Goal: Information Seeking & Learning: Learn about a topic

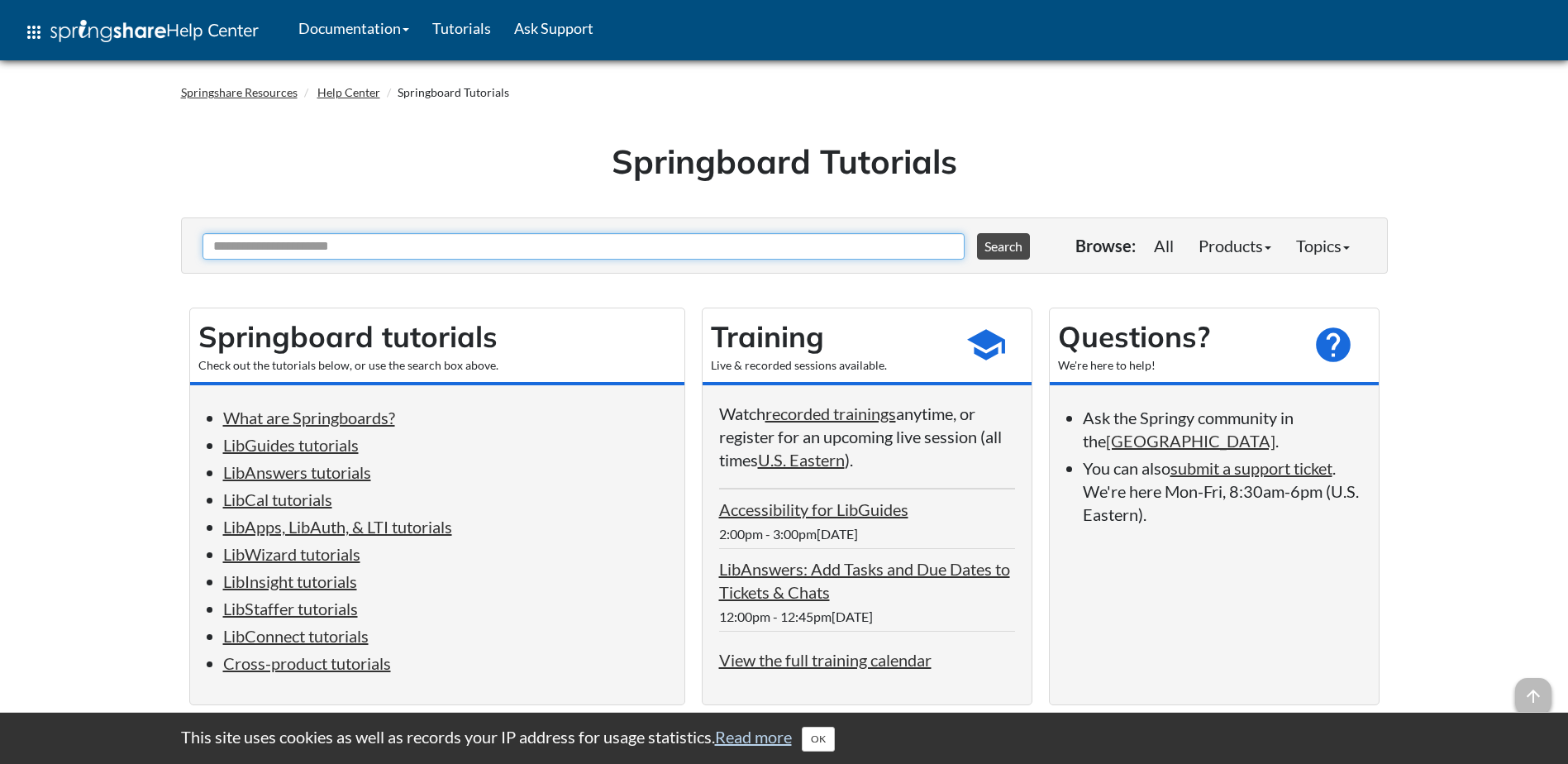
click at [522, 248] on input "Ask Another Question" at bounding box center [582, 247] width 762 height 27
type input "*********"
click at [977, 233] on button "Search" at bounding box center [1004, 247] width 53 height 27
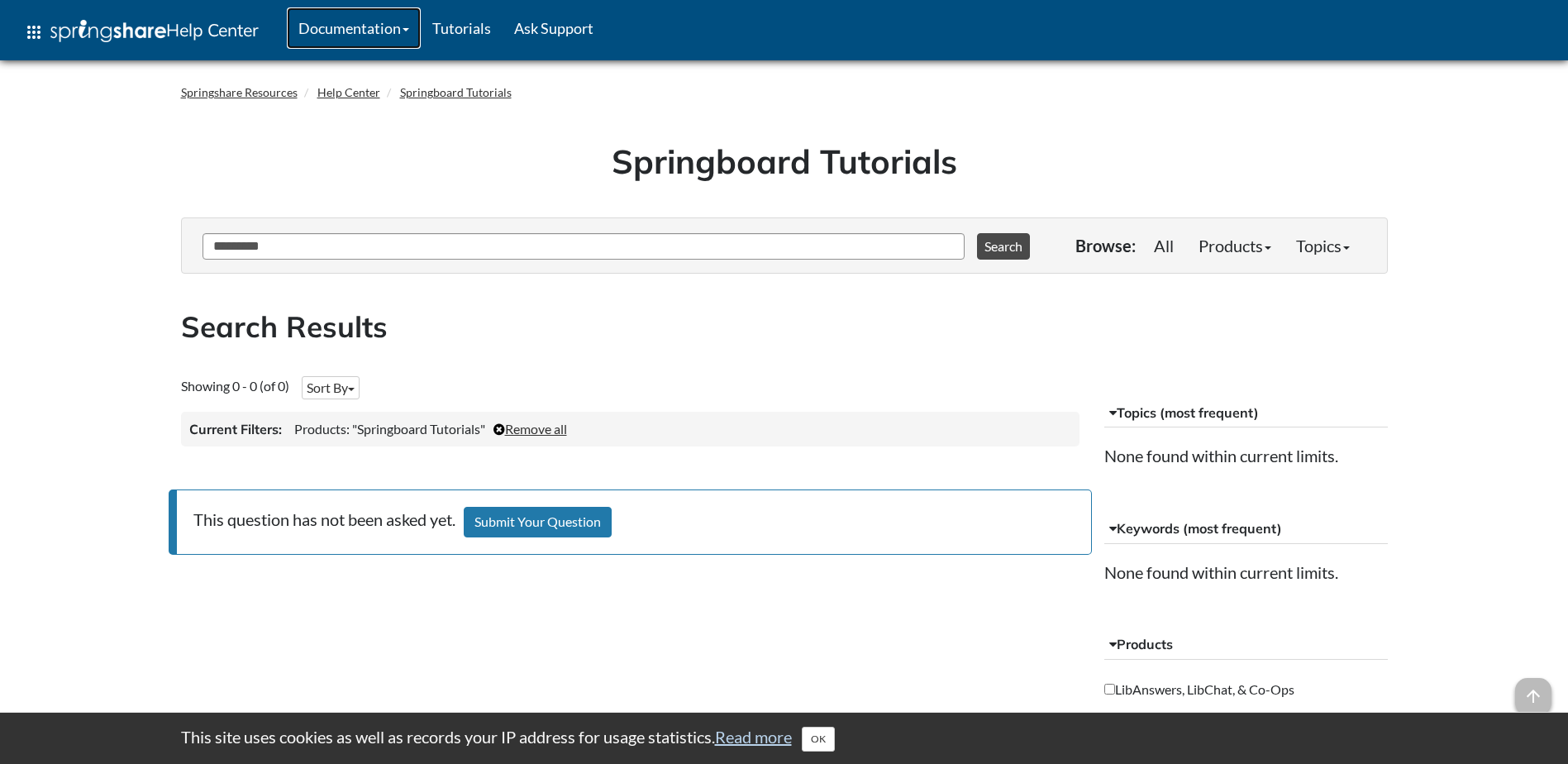
click at [355, 35] on link "Documentation" at bounding box center [353, 28] width 134 height 42
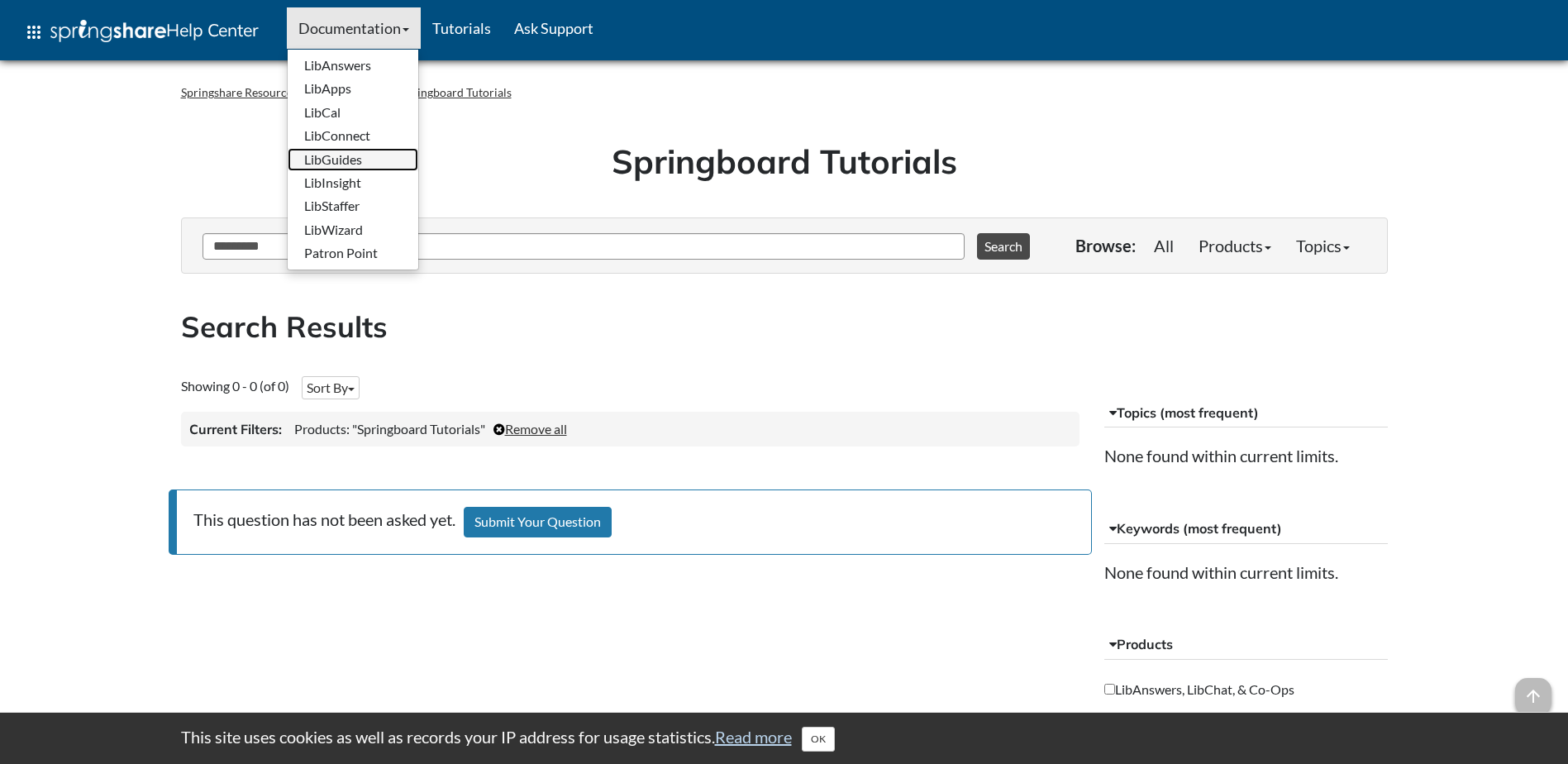
click at [387, 164] on link "LibGuides" at bounding box center [353, 159] width 131 height 23
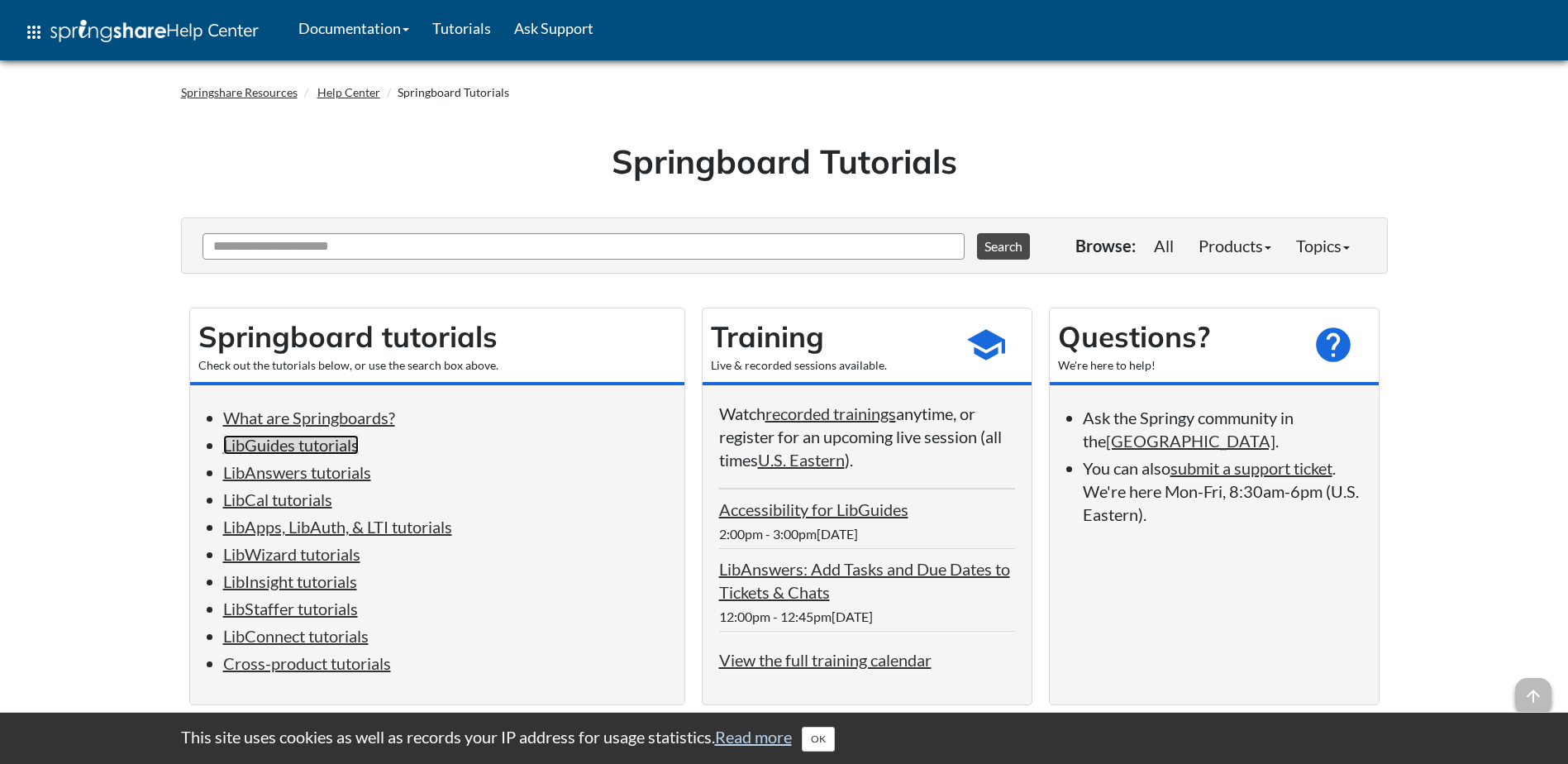
click at [329, 452] on link "LibGuides tutorials" at bounding box center [290, 444] width 136 height 20
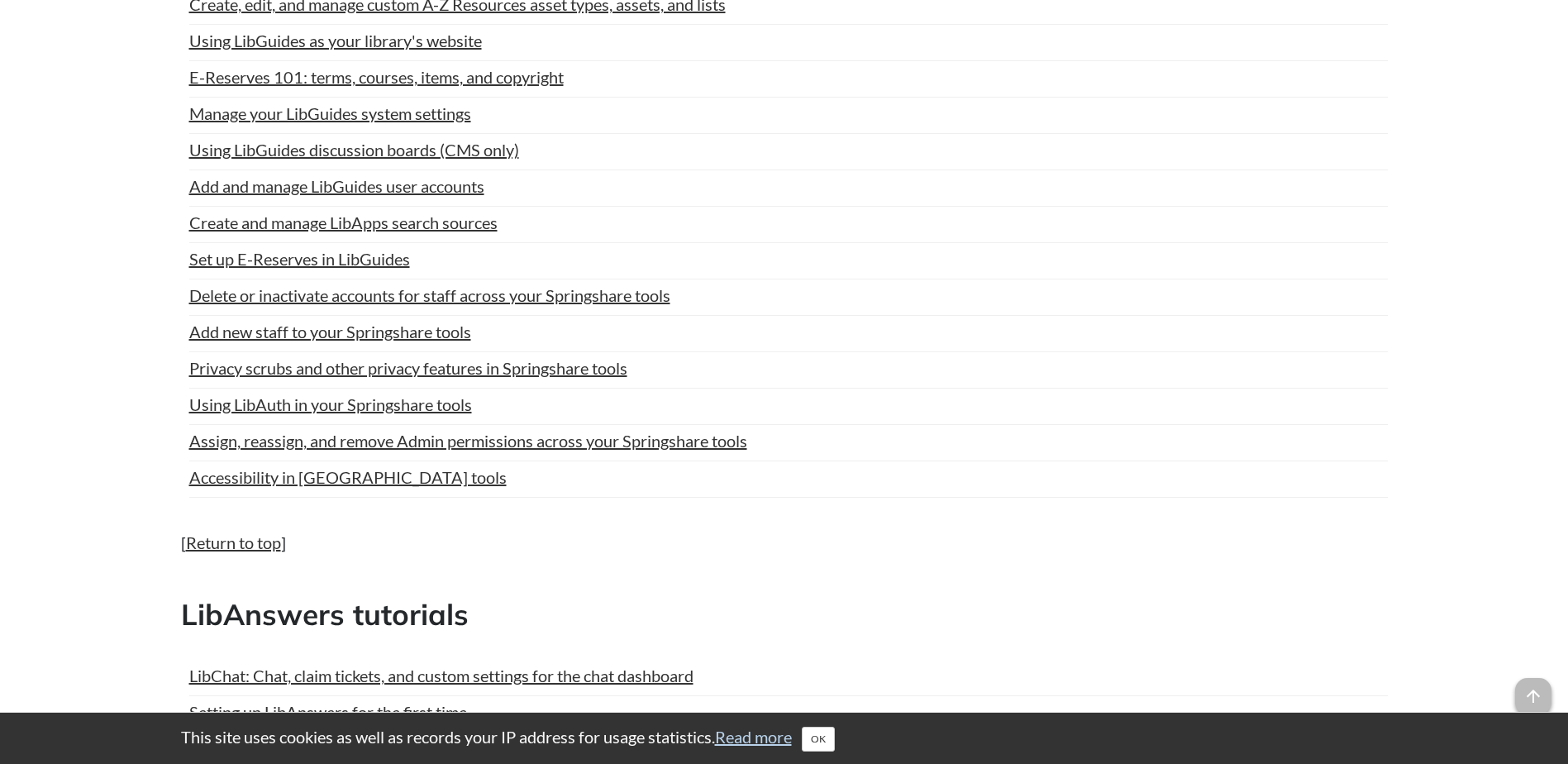
scroll to position [1395, 0]
